Goal: Navigation & Orientation: Find specific page/section

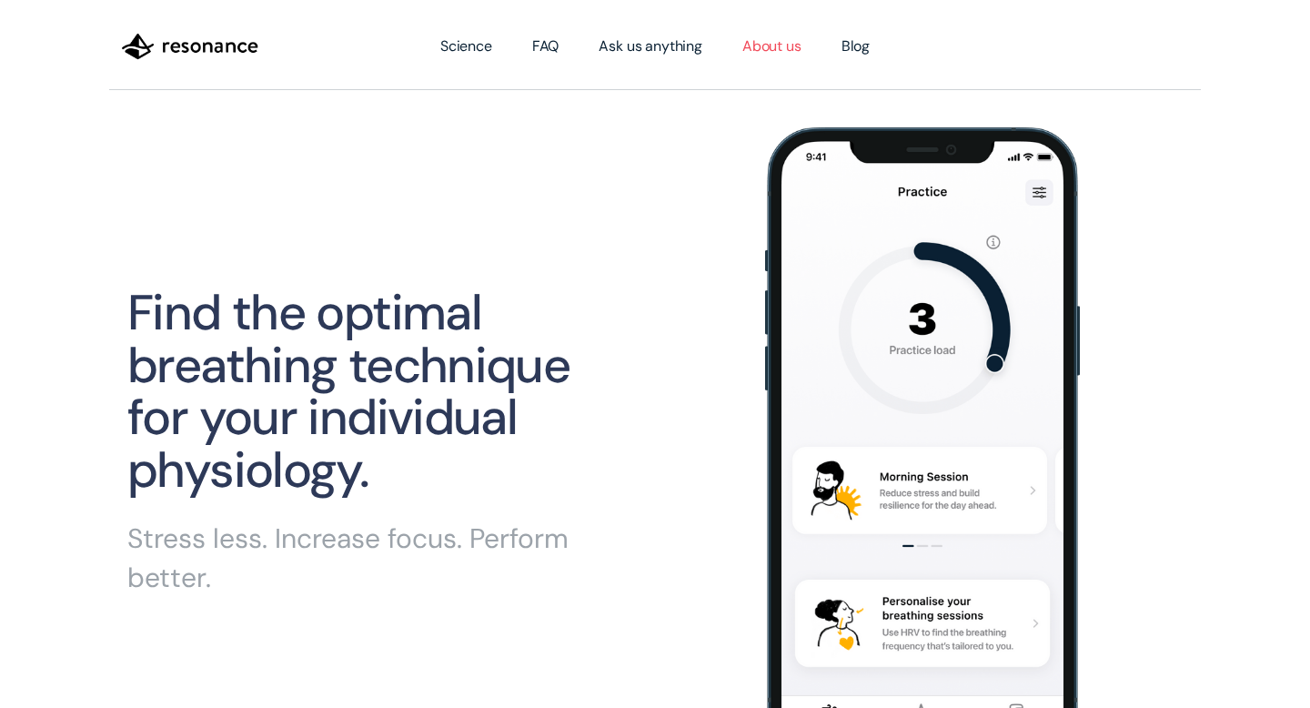
click at [773, 49] on link "About us" at bounding box center [771, 46] width 99 height 51
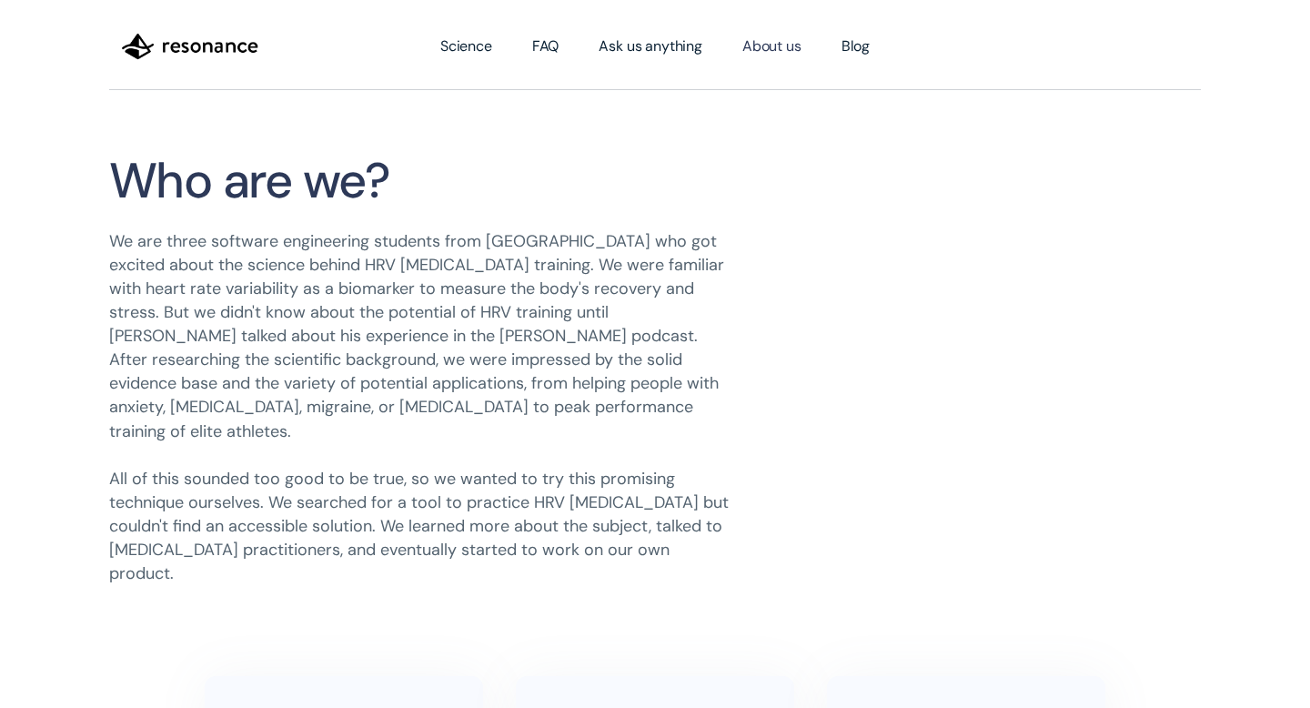
click at [209, 39] on img "home" at bounding box center [190, 46] width 136 height 31
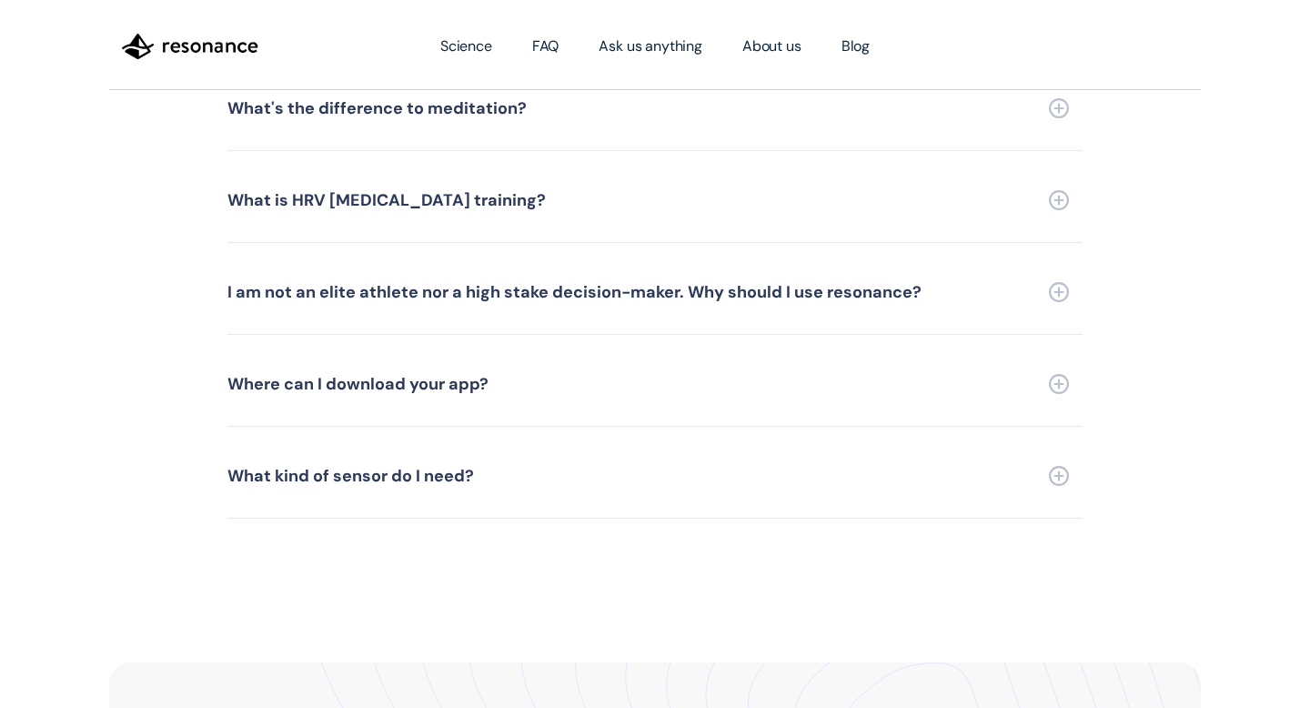
scroll to position [4209, 0]
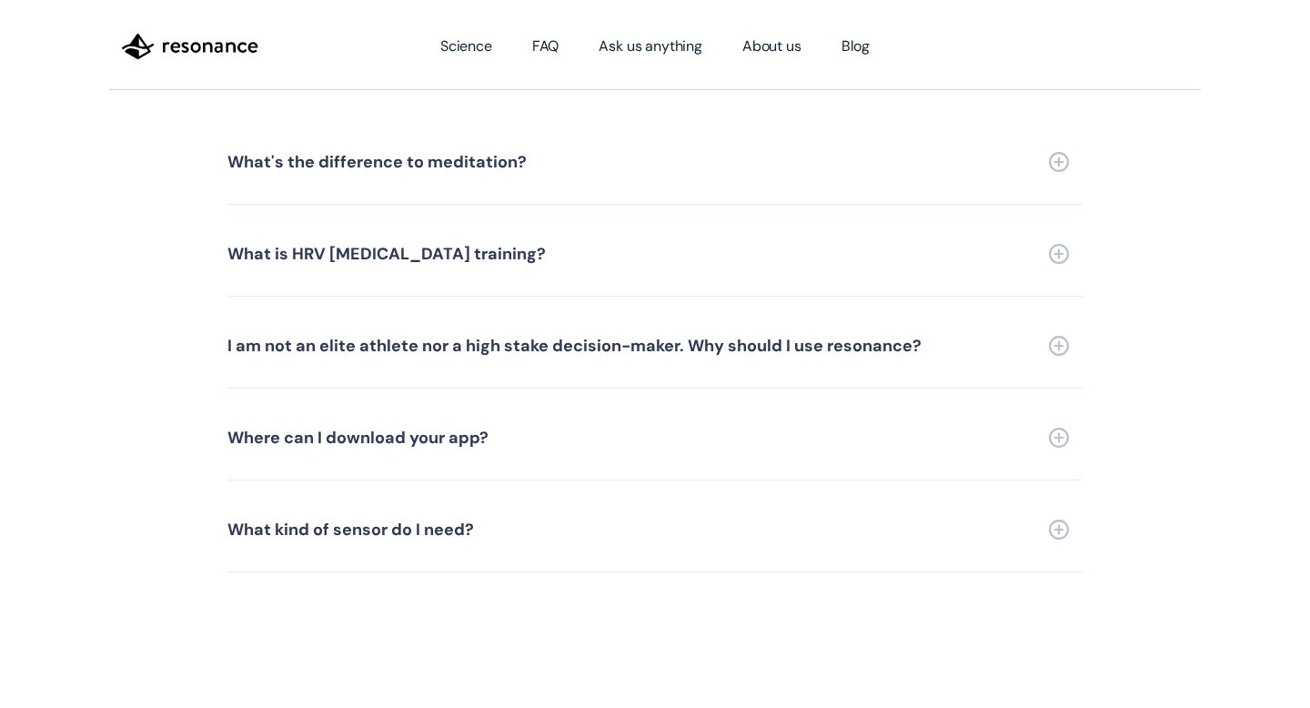
click at [759, 421] on link "Where can I download your app?" at bounding box center [654, 438] width 855 height 85
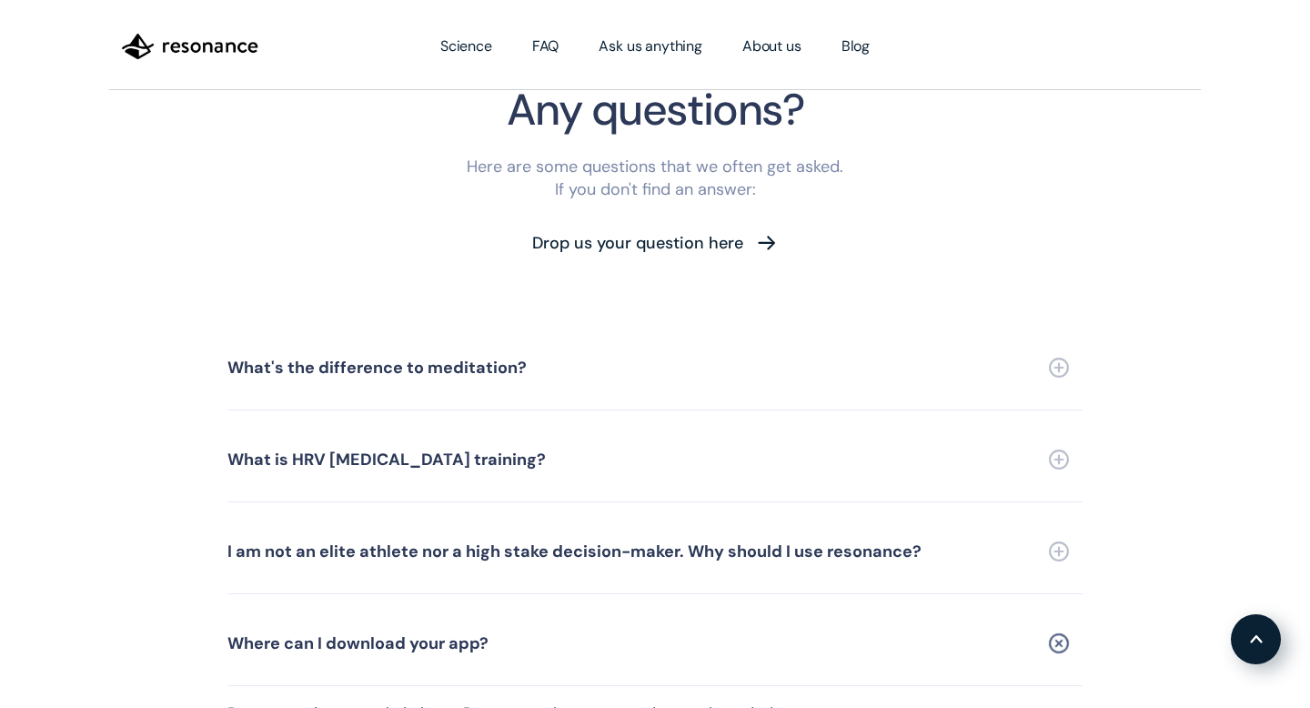
scroll to position [4014, 0]
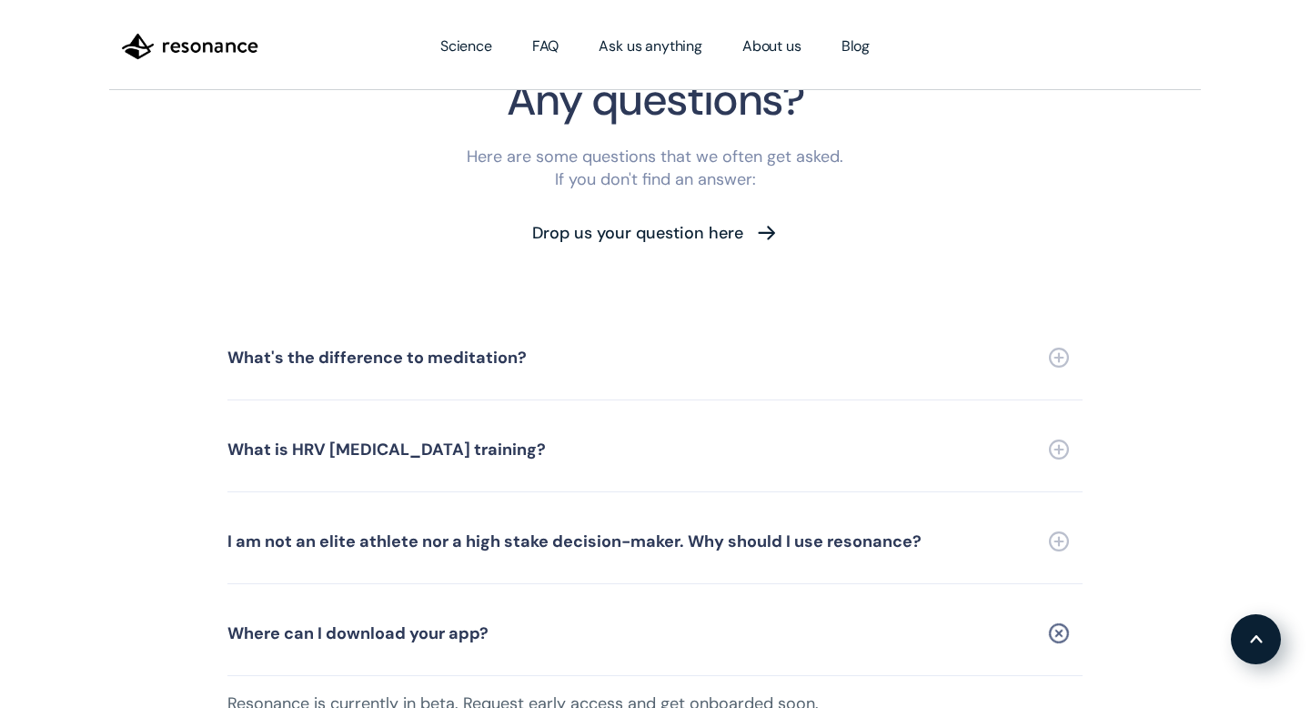
click at [520, 533] on div "I am not an elite athlete nor a high stake decision-maker. Why should I use res…" at bounding box center [574, 541] width 694 height 16
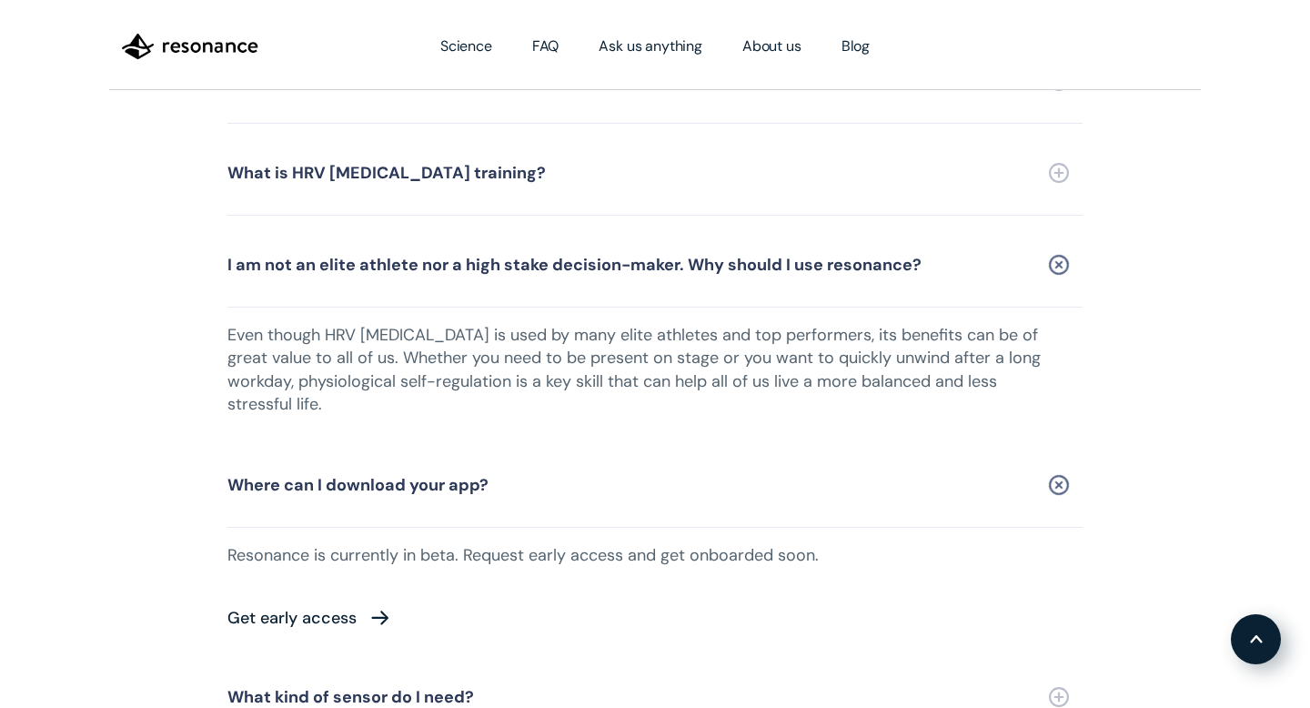
scroll to position [4303, 0]
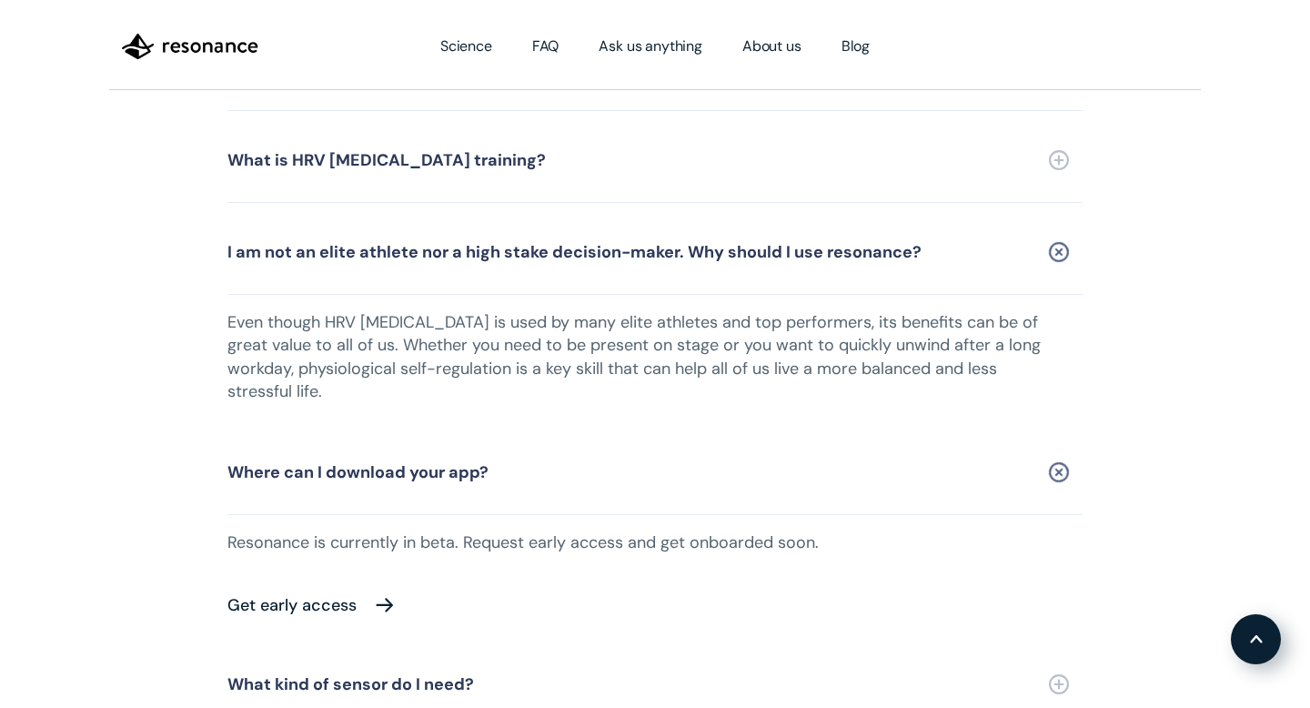
click at [374, 592] on img at bounding box center [385, 604] width 22 height 25
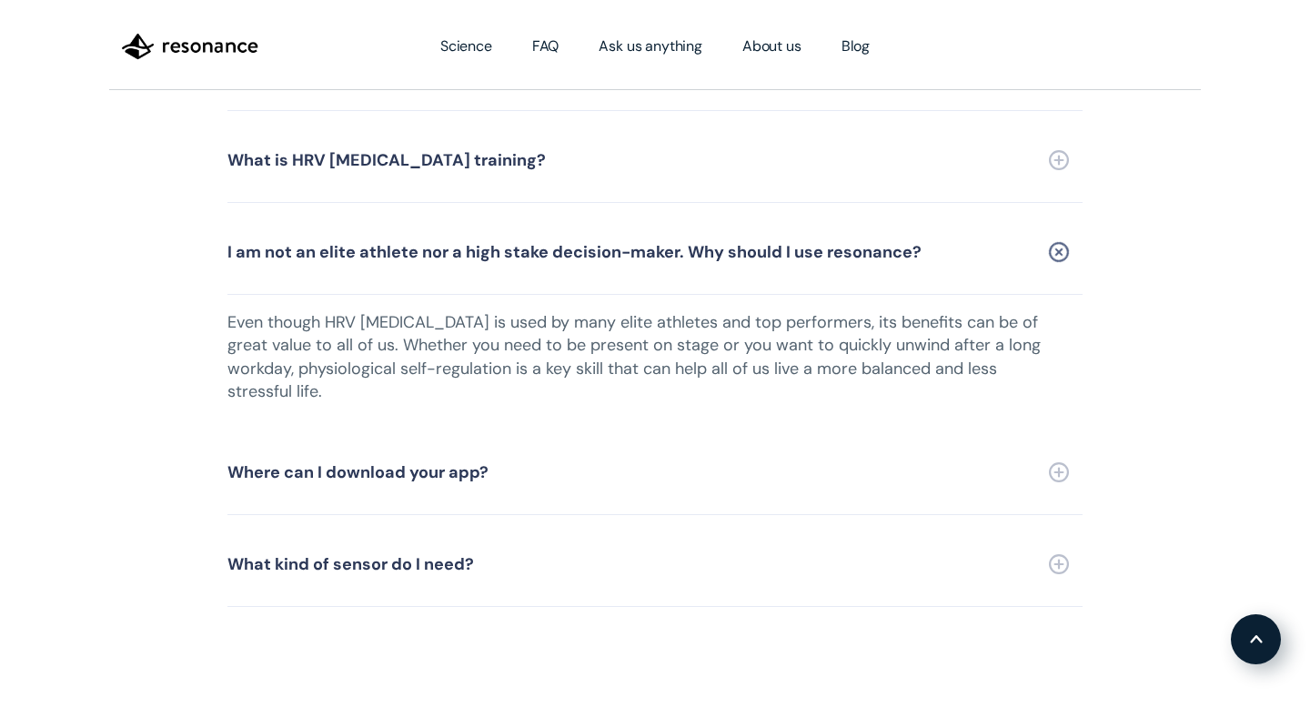
click at [167, 53] on img "home" at bounding box center [190, 46] width 136 height 31
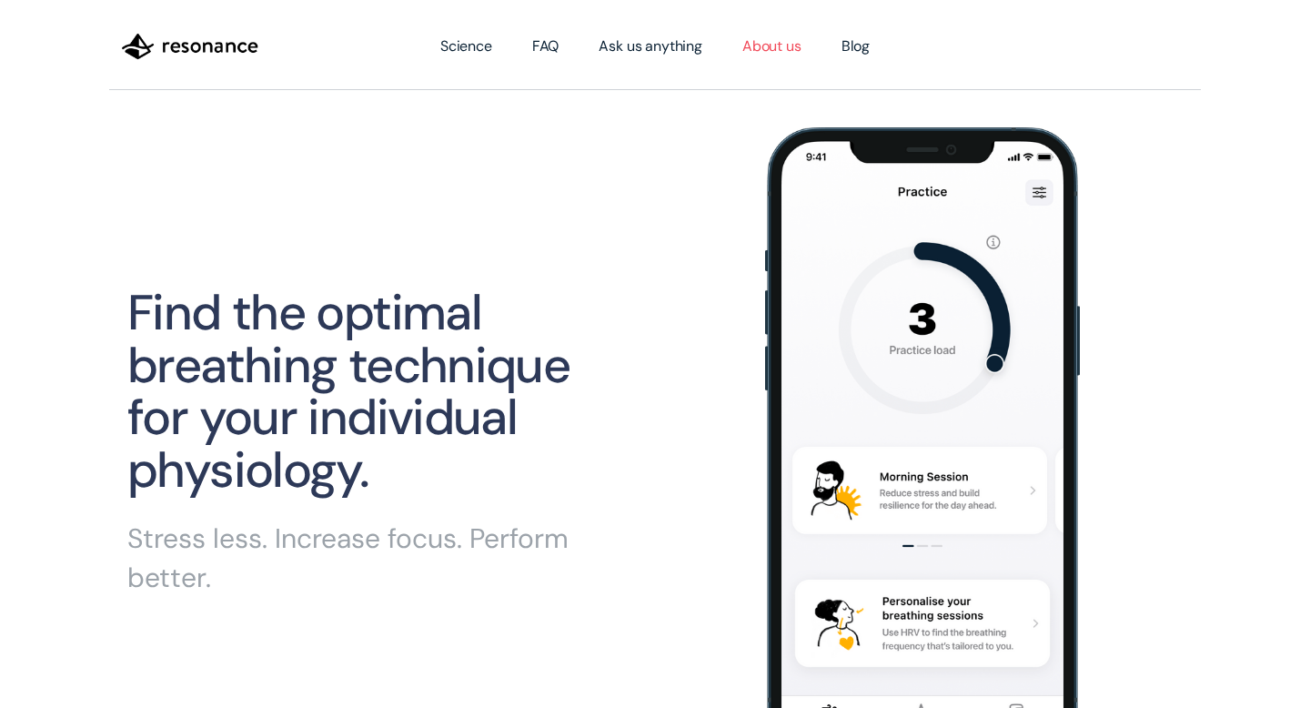
click at [773, 51] on link "About us" at bounding box center [771, 46] width 99 height 51
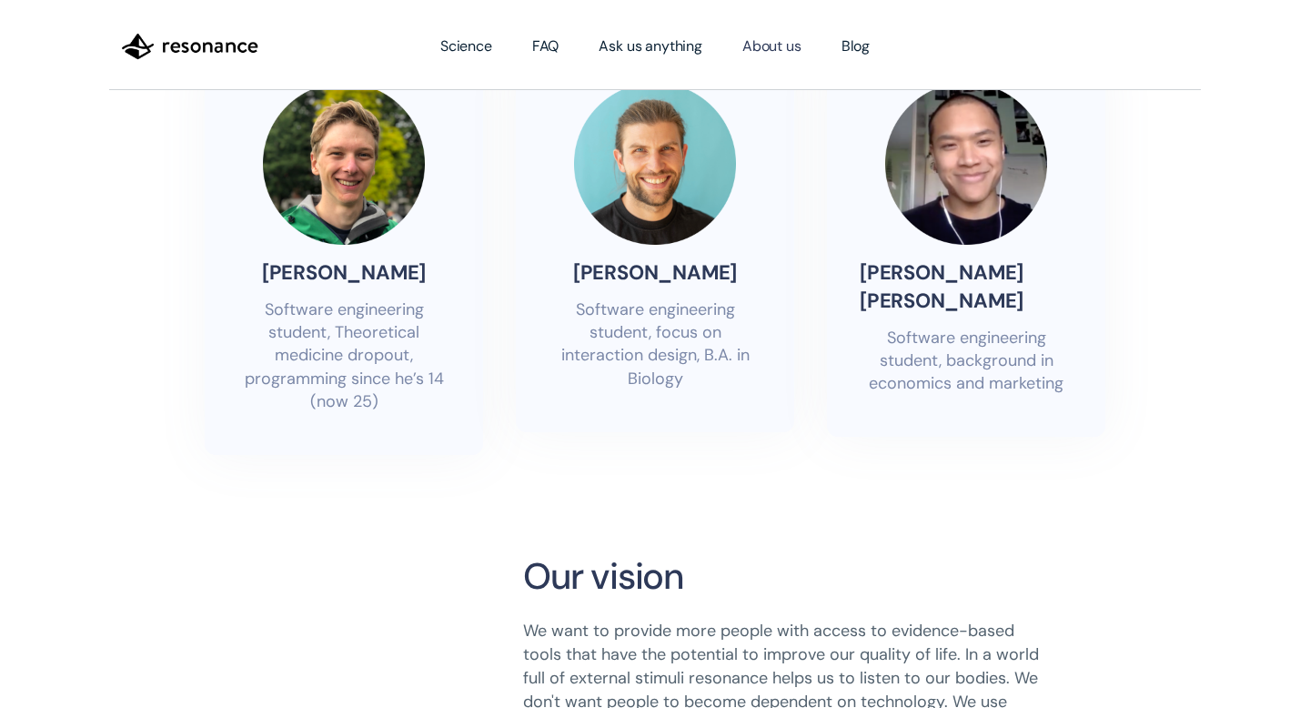
scroll to position [550, 0]
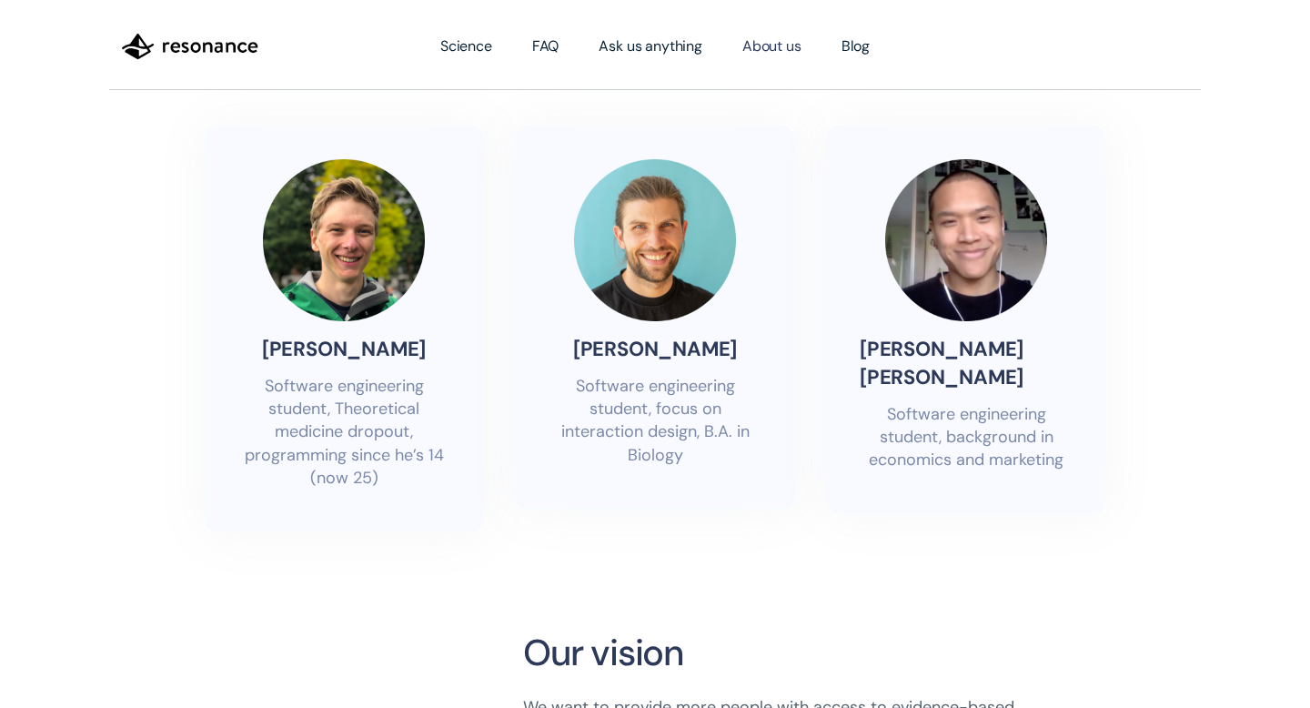
click at [324, 206] on img at bounding box center [344, 240] width 162 height 162
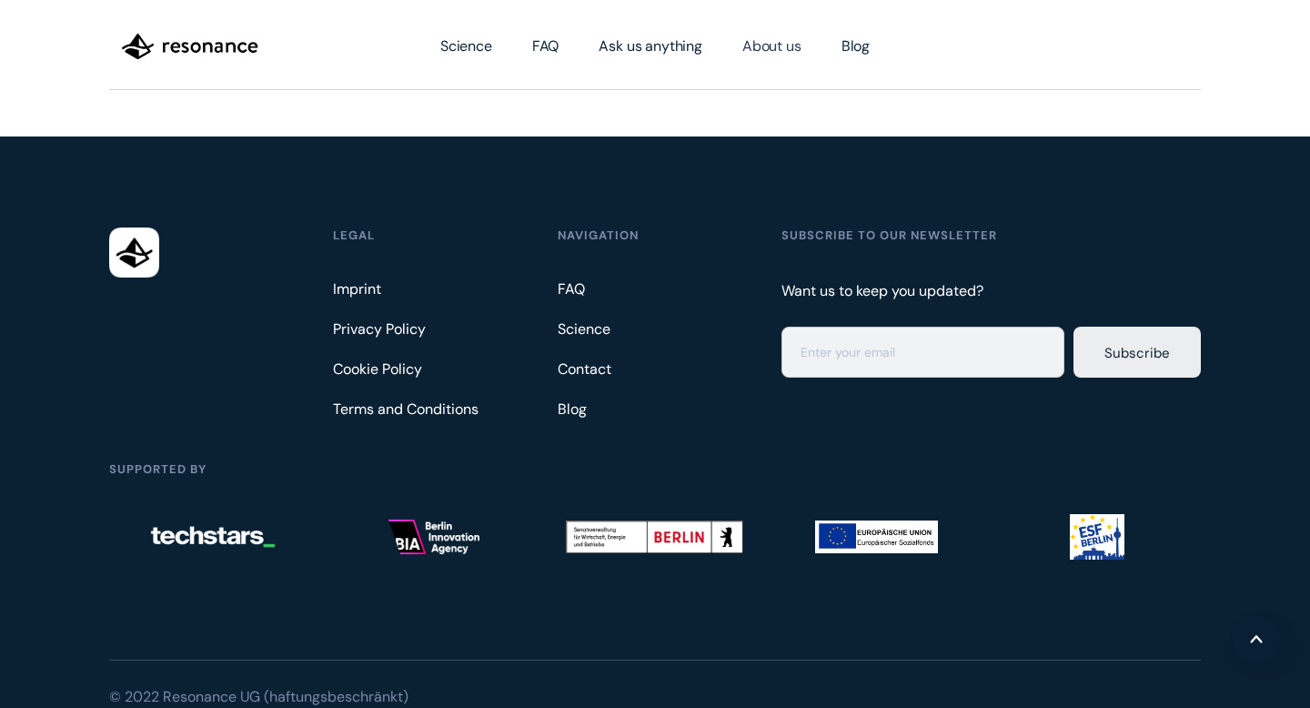
scroll to position [1351, 0]
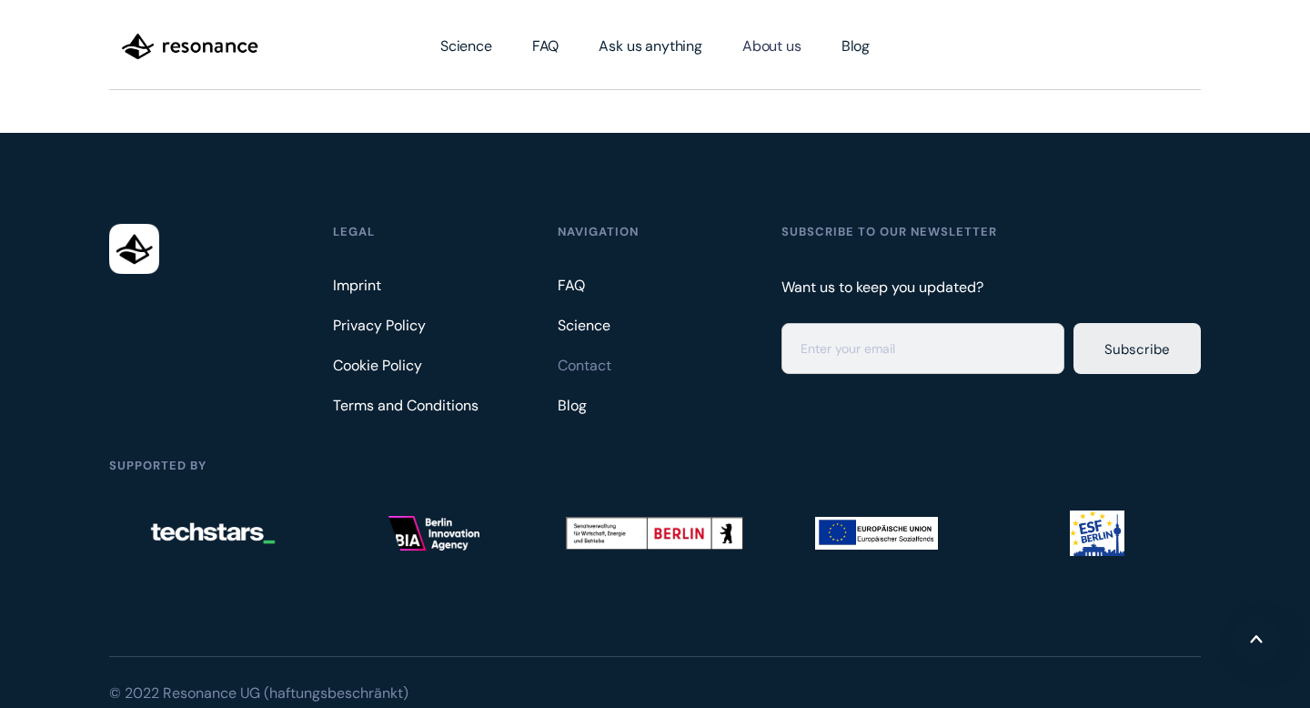
click at [577, 351] on link "Contact" at bounding box center [587, 365] width 59 height 29
click at [656, 45] on link "Ask us anything" at bounding box center [651, 46] width 144 height 51
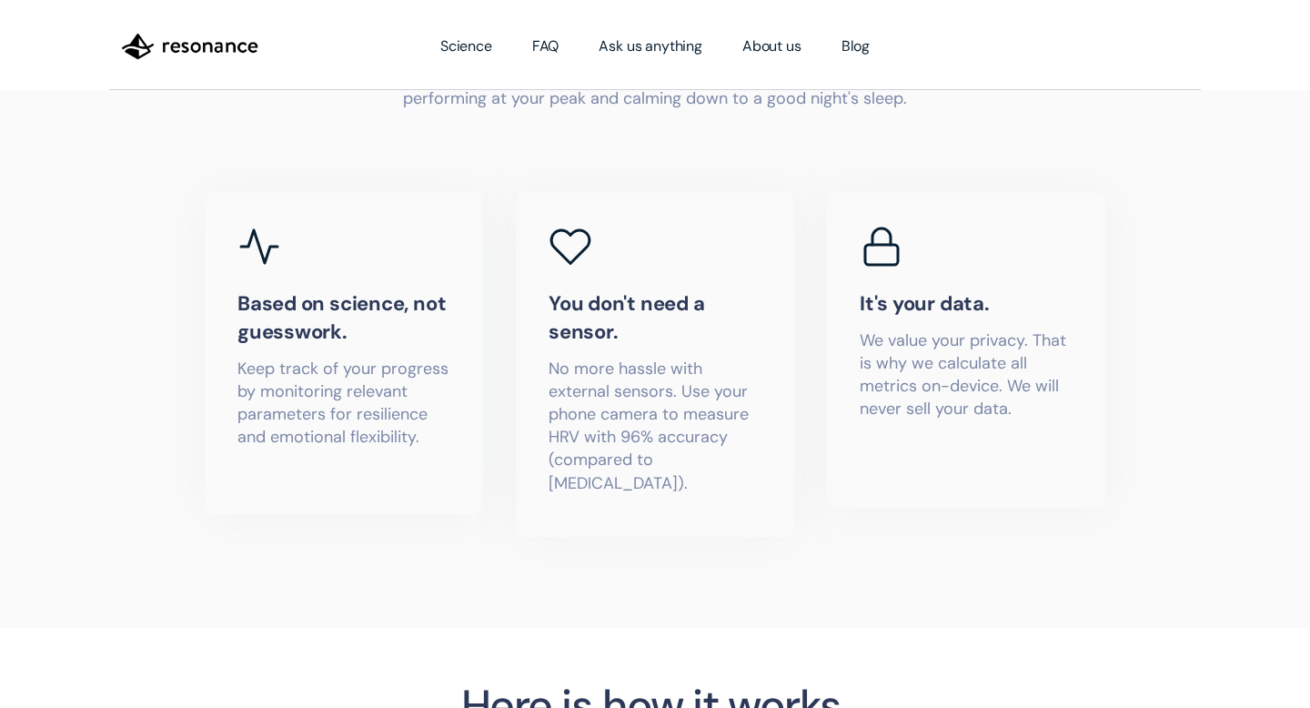
scroll to position [867, 0]
